Goal: Task Accomplishment & Management: Complete application form

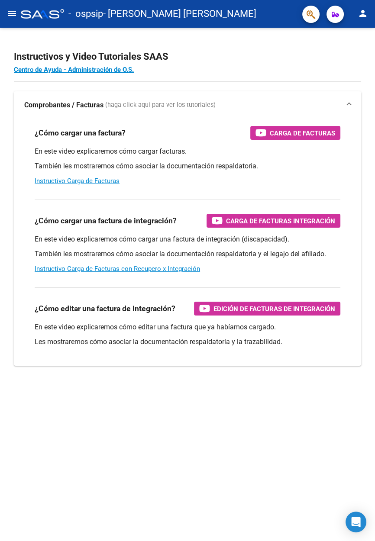
click at [10, 22] on button "menu" at bounding box center [11, 13] width 17 height 17
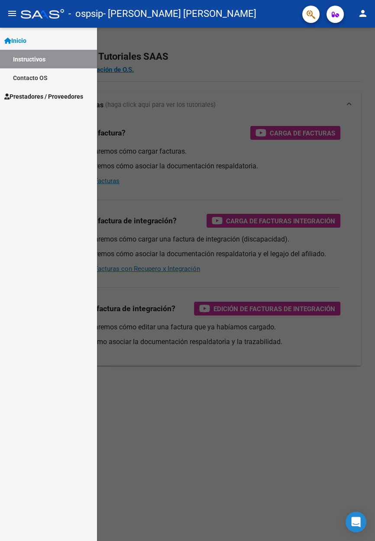
click at [67, 96] on span "Prestadores / Proveedores" at bounding box center [43, 97] width 79 height 10
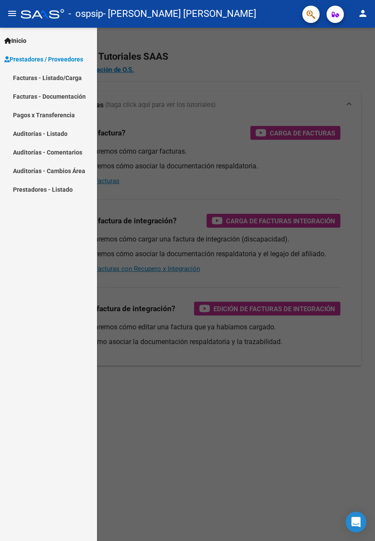
click at [69, 82] on link "Facturas - Listado/Carga" at bounding box center [48, 77] width 97 height 19
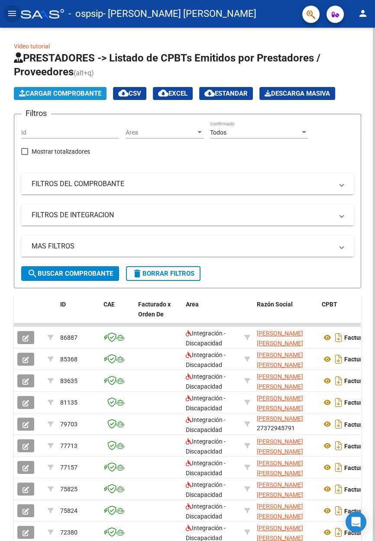
click at [86, 93] on span "Cargar Comprobante" at bounding box center [60, 94] width 82 height 8
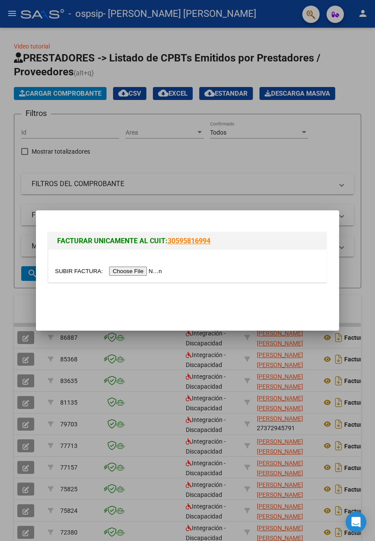
click at [145, 271] on input "file" at bounding box center [110, 271] width 110 height 9
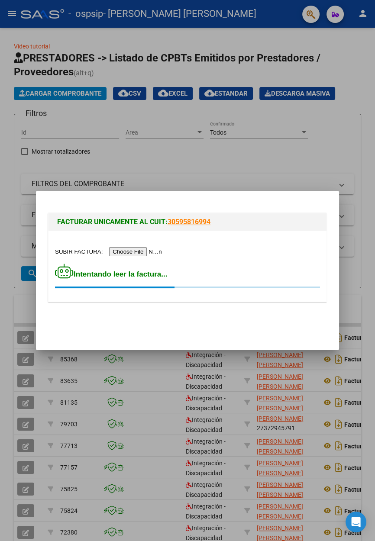
click at [147, 253] on input "file" at bounding box center [110, 251] width 110 height 9
click at [151, 254] on input "file" at bounding box center [110, 251] width 110 height 9
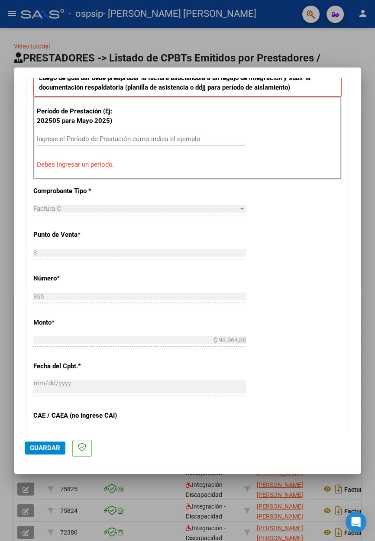
scroll to position [251, 0]
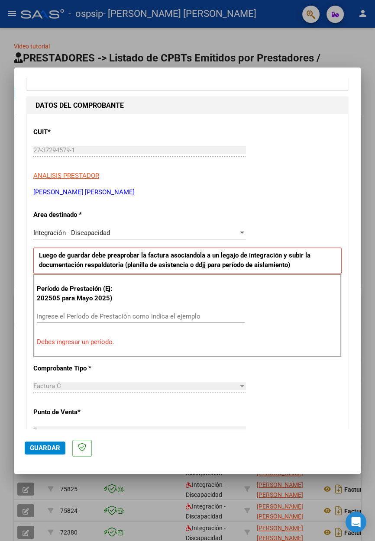
click at [136, 313] on input "Ingrese el Período de Prestación como indica el ejemplo" at bounding box center [141, 317] width 208 height 8
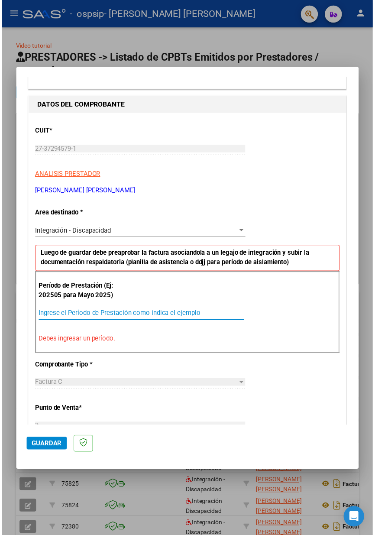
scroll to position [72, 0]
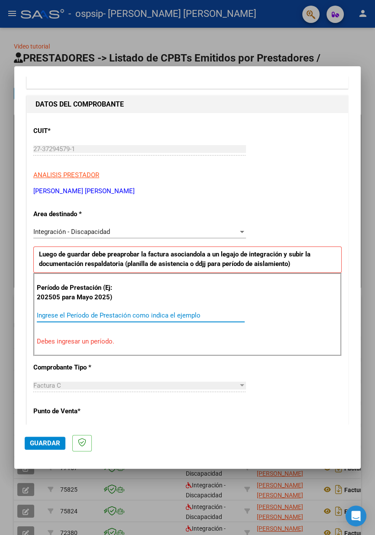
click at [139, 311] on input "Ingrese el Período de Prestación como indica el ejemplo" at bounding box center [141, 315] width 208 height 8
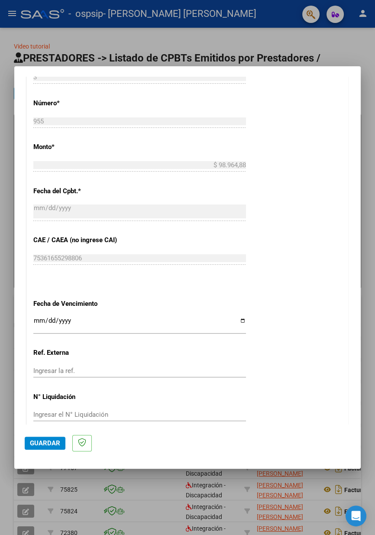
type input "202508"
click at [144, 317] on input "Ingresar la fecha" at bounding box center [139, 324] width 213 height 14
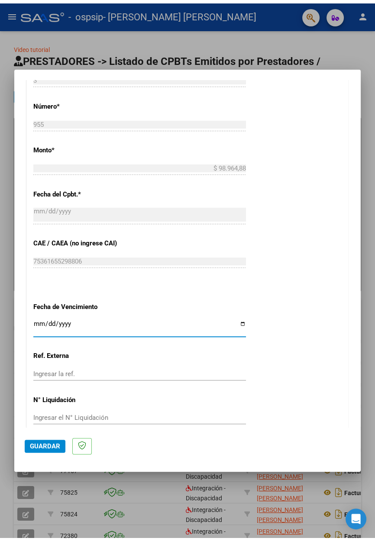
scroll to position [397, 0]
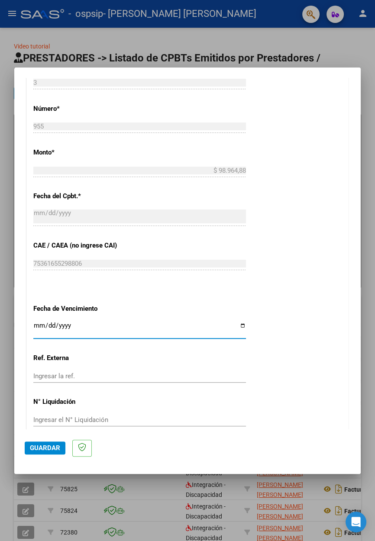
type input "2025-09-11"
click at [52, 452] on span "Guardar" at bounding box center [45, 448] width 30 height 8
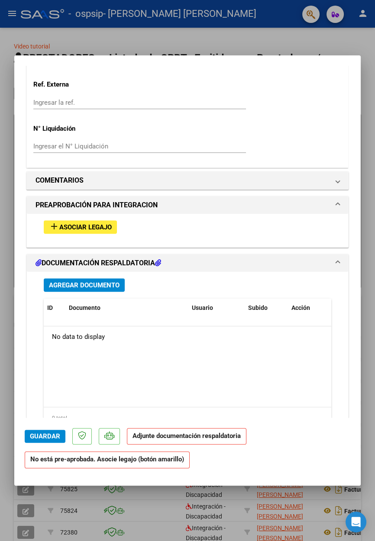
scroll to position [643, 0]
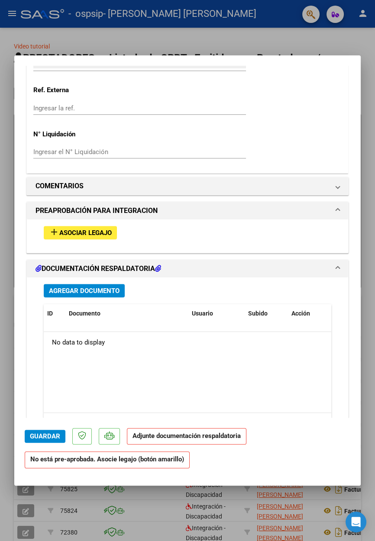
click at [109, 229] on span "Asociar Legajo" at bounding box center [85, 233] width 52 height 8
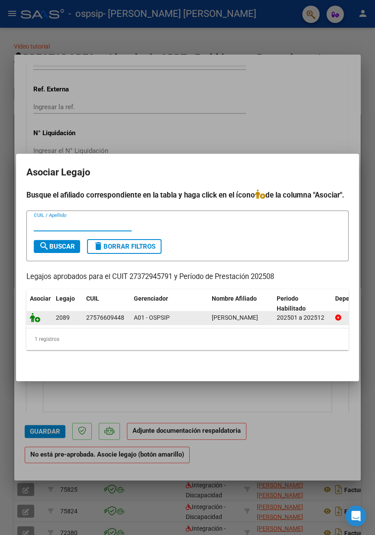
click at [36, 320] on icon at bounding box center [35, 318] width 10 height 10
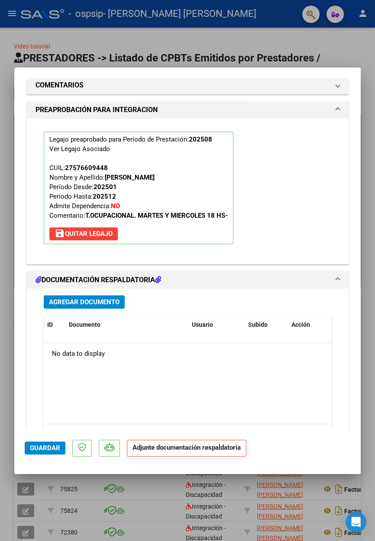
scroll to position [795, 0]
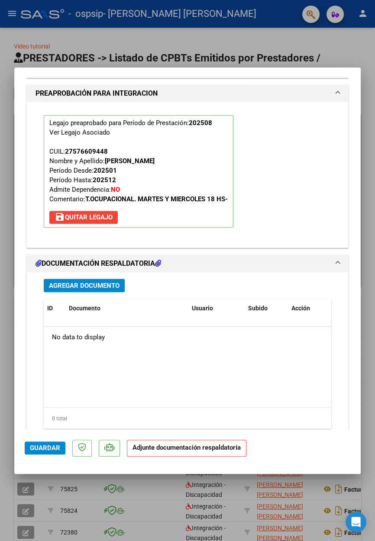
click at [178, 457] on p "Adjunte documentación respaldatoria" at bounding box center [186, 448] width 119 height 17
click at [112, 282] on span "Agregar Documento" at bounding box center [84, 286] width 71 height 8
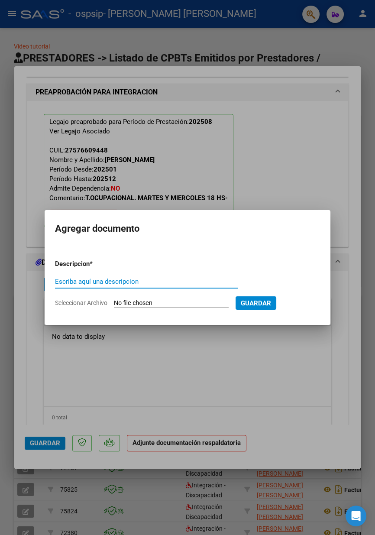
click at [190, 303] on input "Seleccionar Archivo" at bounding box center [171, 303] width 115 height 8
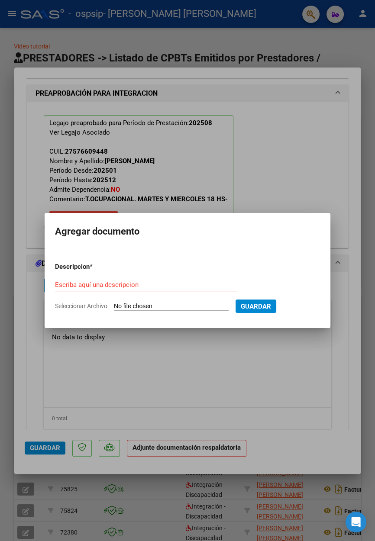
click at [165, 308] on input "Seleccionar Archivo" at bounding box center [171, 307] width 115 height 8
type input "C:\fakepath\ASISTENCIA OVIEDO Madelyn AGOSTO 2025.pdf"
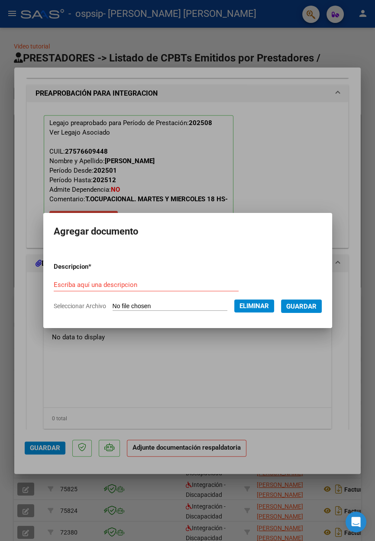
click at [158, 281] on input "Escriba aquí una descripcion" at bounding box center [146, 285] width 185 height 8
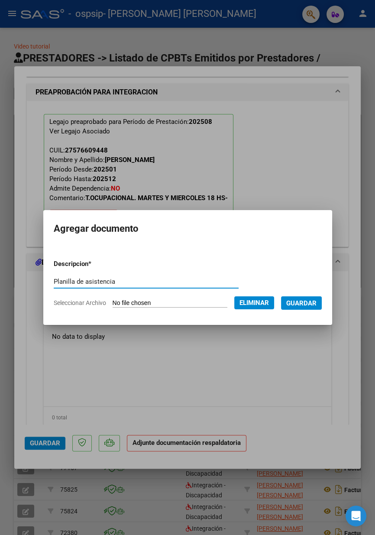
type input "Planilla de asistencia"
click at [281, 309] on button "Guardar" at bounding box center [301, 302] width 41 height 13
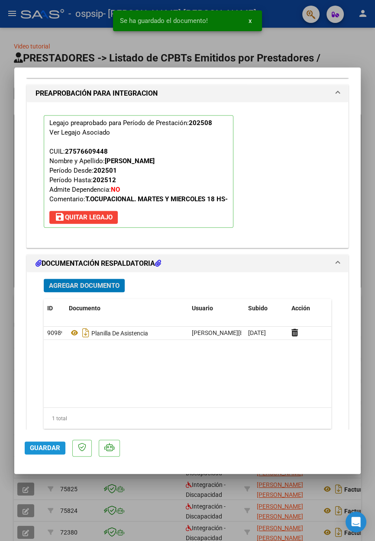
click at [46, 452] on span "Guardar" at bounding box center [45, 448] width 30 height 8
click at [291, 44] on div at bounding box center [187, 270] width 375 height 541
type input "$ 0,00"
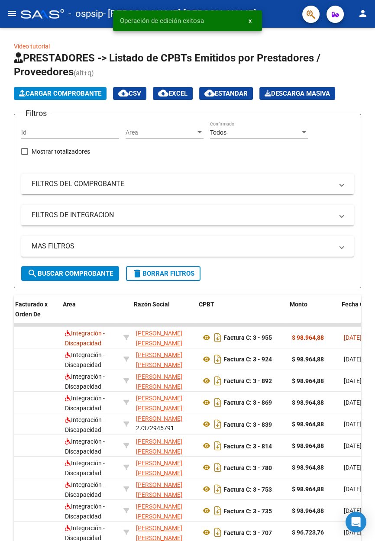
scroll to position [0, 126]
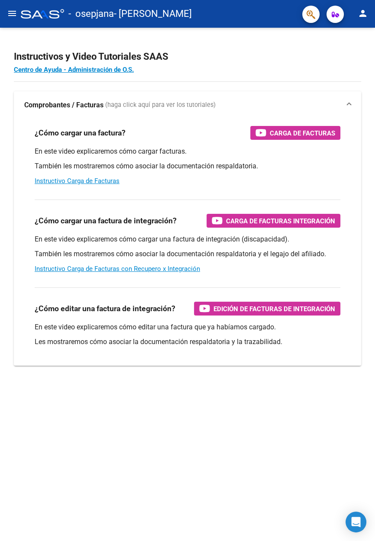
click at [9, 16] on mat-icon "menu" at bounding box center [12, 13] width 10 height 10
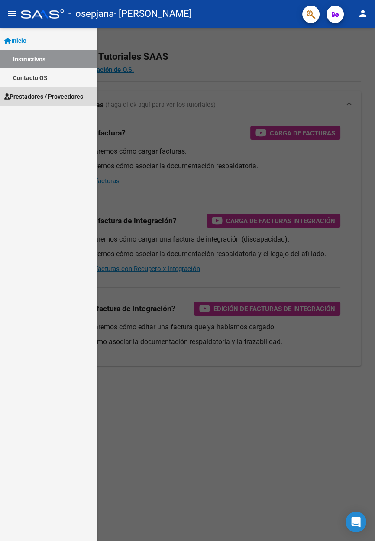
click at [51, 92] on span "Prestadores / Proveedores" at bounding box center [43, 97] width 79 height 10
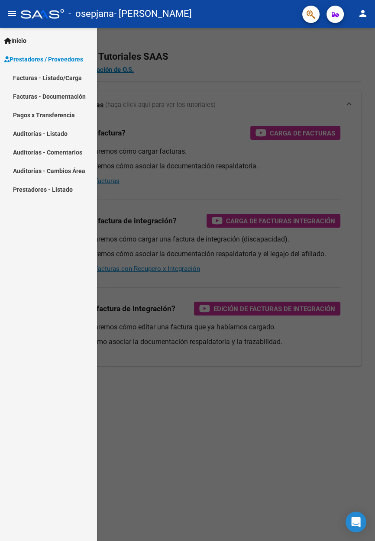
click at [72, 81] on link "Facturas - Listado/Carga" at bounding box center [48, 77] width 97 height 19
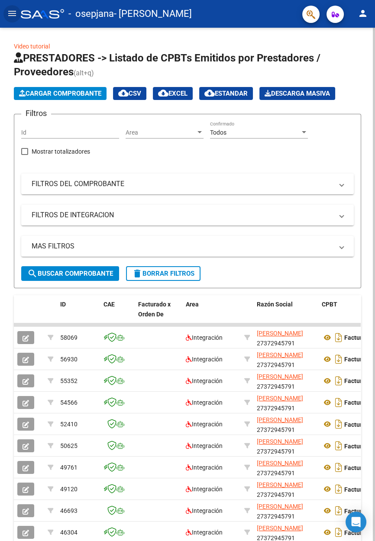
click at [87, 97] on span "Cargar Comprobante" at bounding box center [60, 94] width 82 height 8
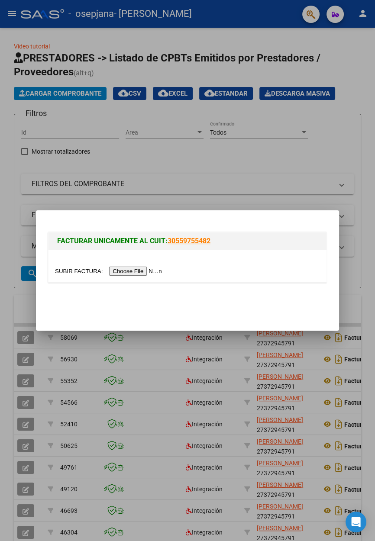
click at [148, 271] on input "file" at bounding box center [110, 271] width 110 height 9
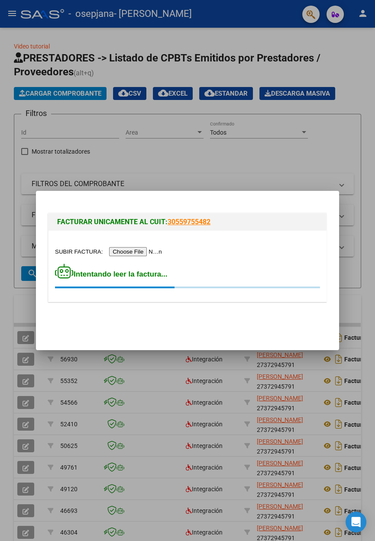
click at [146, 250] on input "file" at bounding box center [110, 251] width 110 height 9
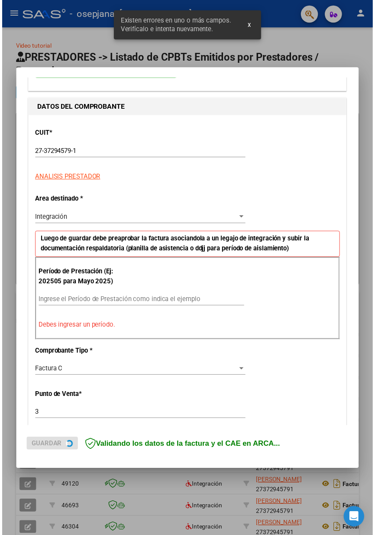
scroll to position [94, 0]
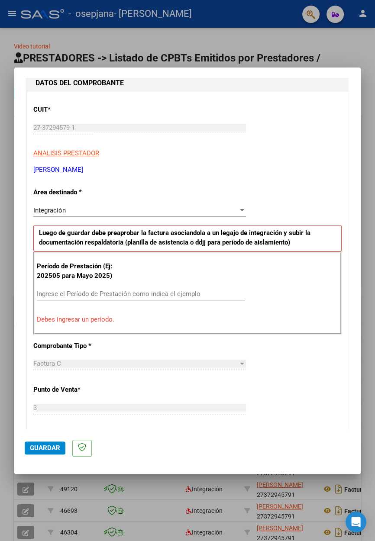
click at [152, 290] on input "Ingrese el Período de Prestación como indica el ejemplo" at bounding box center [141, 294] width 208 height 8
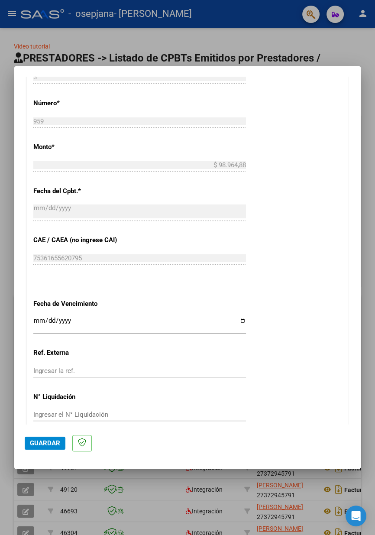
type input "202508"
click at [149, 317] on input "Ingresar la fecha" at bounding box center [139, 324] width 213 height 14
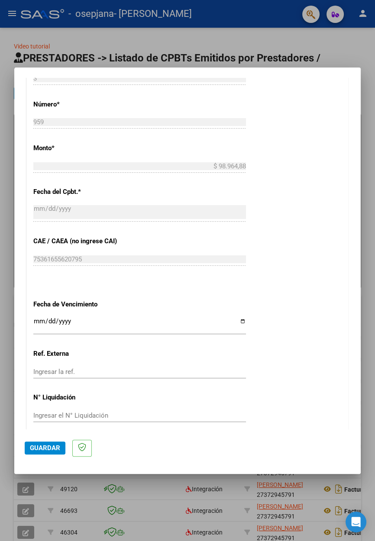
scroll to position [397, 0]
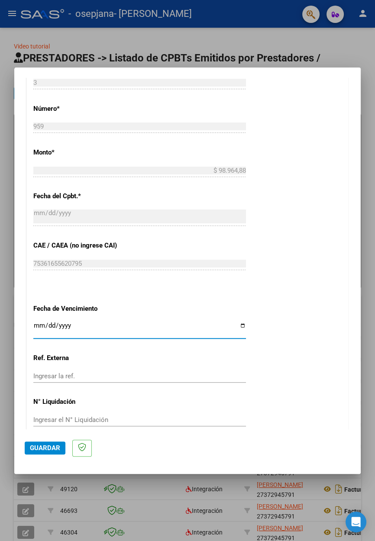
type input "2025-09-11"
click at [49, 452] on span "Guardar" at bounding box center [45, 448] width 30 height 8
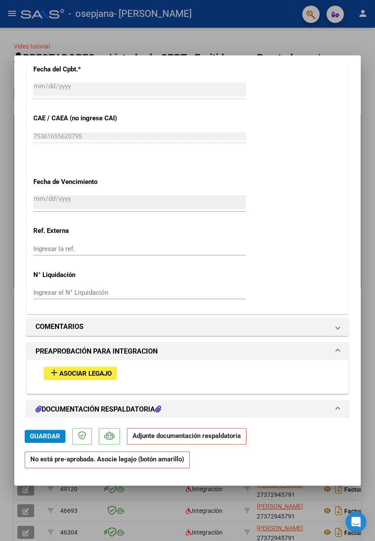
scroll to position [504, 0]
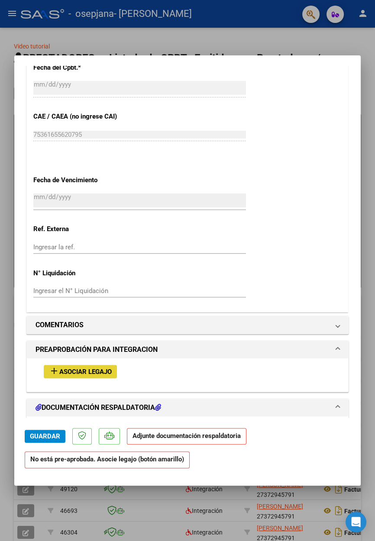
click at [108, 368] on span "Asociar Legajo" at bounding box center [85, 372] width 52 height 8
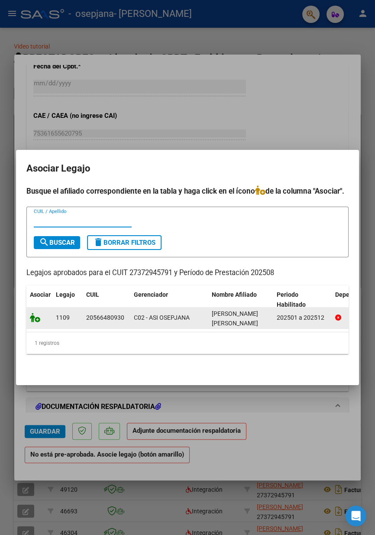
click at [39, 319] on icon at bounding box center [35, 318] width 10 height 10
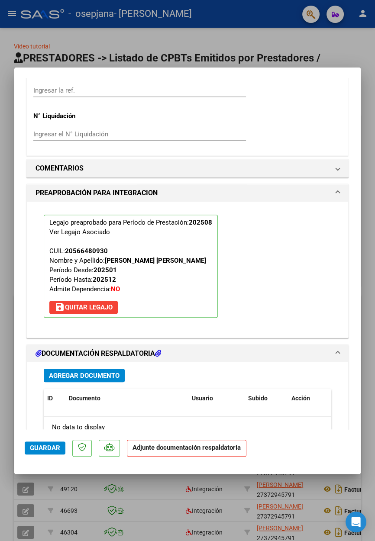
scroll to position [702, 0]
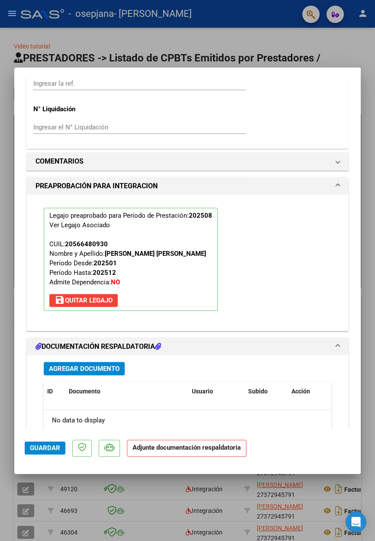
click at [103, 365] on span "Agregar Documento" at bounding box center [84, 369] width 71 height 8
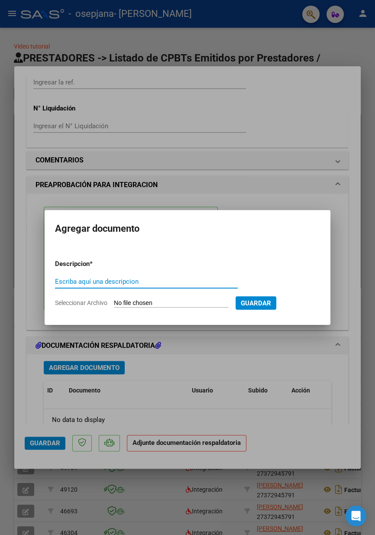
click at [190, 306] on input "Seleccionar Archivo" at bounding box center [171, 303] width 115 height 8
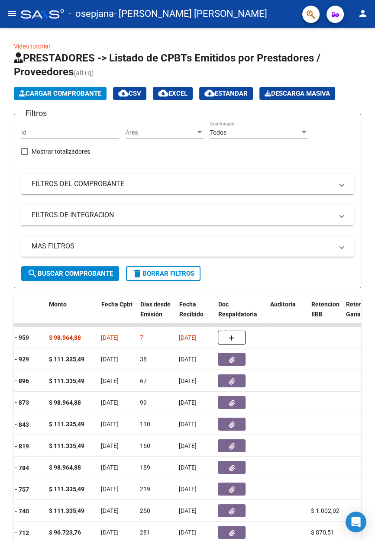
scroll to position [0, 364]
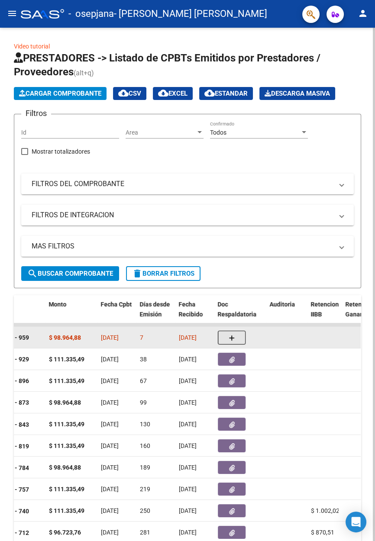
click at [237, 335] on button "button" at bounding box center [232, 338] width 28 height 14
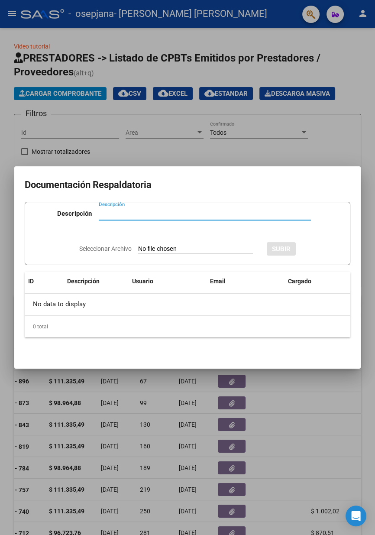
click at [144, 211] on input "Descripción" at bounding box center [205, 214] width 212 height 8
type input "Asistencia"
click at [199, 245] on input "Seleccionar Archivo" at bounding box center [195, 249] width 115 height 8
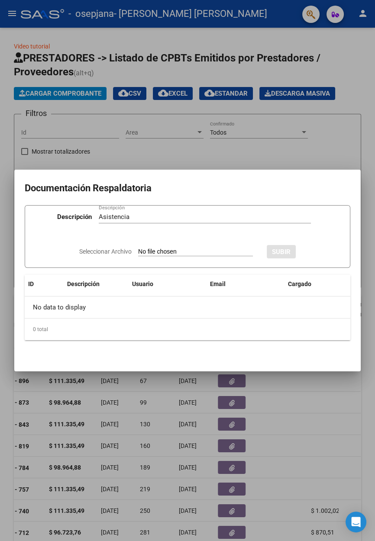
type input "C:\fakepath\ASISTENCIA [PERSON_NAME] [PERSON_NAME] 2025.pdf"
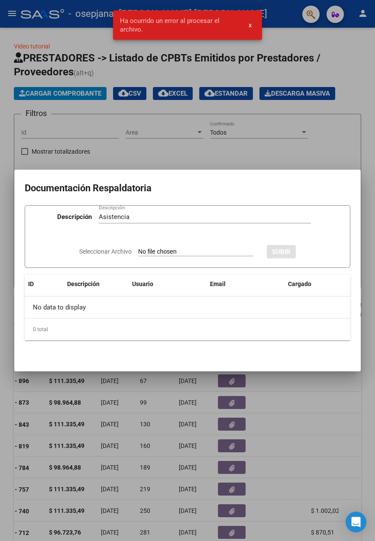
click at [248, 31] on button "x" at bounding box center [250, 25] width 17 height 16
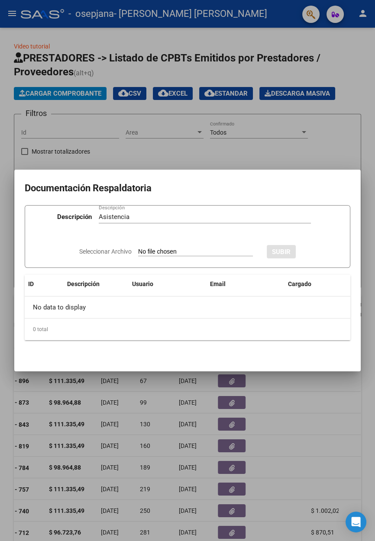
click at [169, 255] on input "Seleccionar Archivo" at bounding box center [195, 252] width 115 height 8
type input "C:\fakepath\ASISTENCIA [PERSON_NAME] [PERSON_NAME] 2025.pdf"
click at [313, 252] on span "SUBIR" at bounding box center [304, 252] width 19 height 8
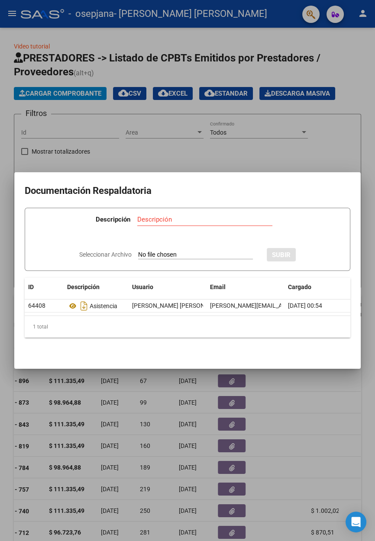
click at [319, 142] on div at bounding box center [187, 270] width 375 height 541
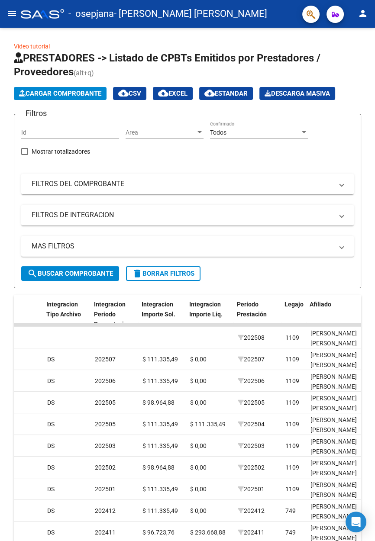
scroll to position [0, 905]
click at [164, 311] on span "Integracion Importe Sol." at bounding box center [159, 309] width 34 height 17
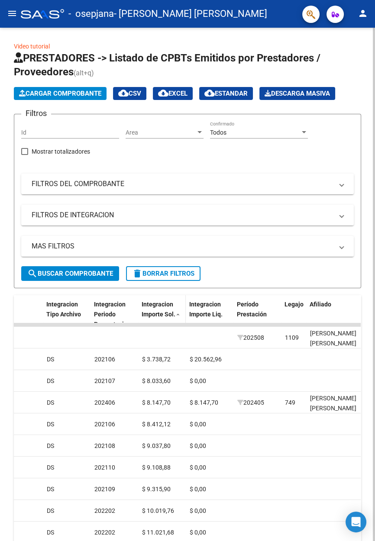
click at [173, 314] on span "Integracion Importe Sol." at bounding box center [159, 309] width 34 height 17
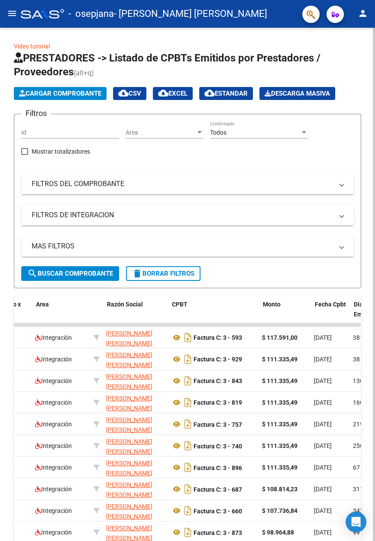
scroll to position [0, 154]
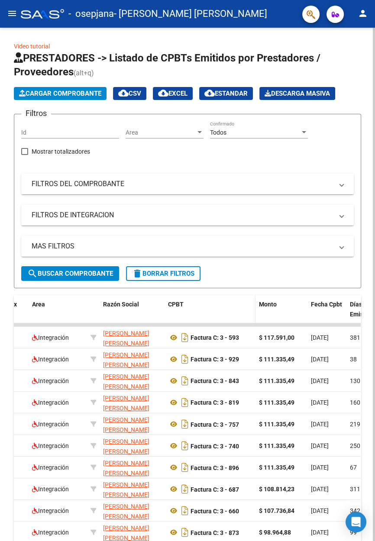
click at [195, 303] on div "CPBT" at bounding box center [210, 305] width 84 height 10
click at [171, 306] on span "CPBT" at bounding box center [176, 304] width 16 height 7
click at [218, 317] on datatable-header-cell "CPBT" at bounding box center [209, 314] width 91 height 38
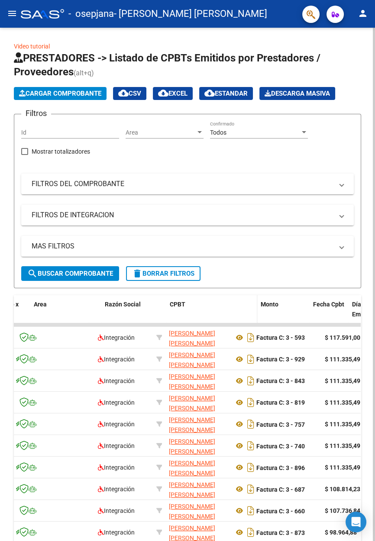
scroll to position [0, 0]
